Goal: Task Accomplishment & Management: Manage account settings

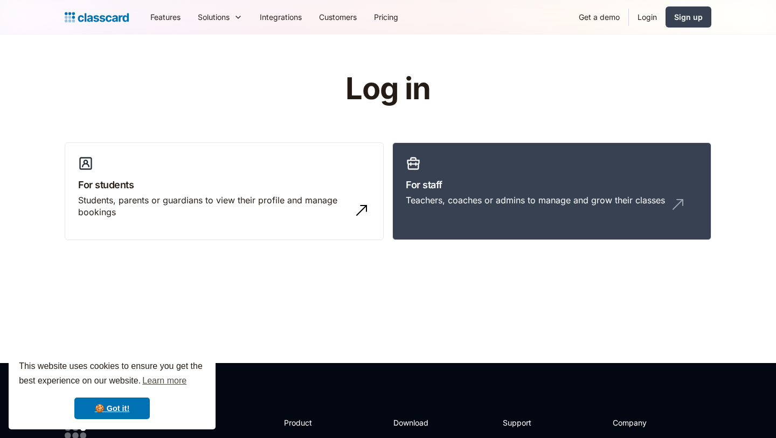
click at [648, 19] on link "Login" at bounding box center [647, 17] width 37 height 24
click at [547, 160] on link "For staff Teachers, coaches or admins to manage and grow their classes" at bounding box center [551, 191] width 319 height 98
